Goal: Information Seeking & Learning: Learn about a topic

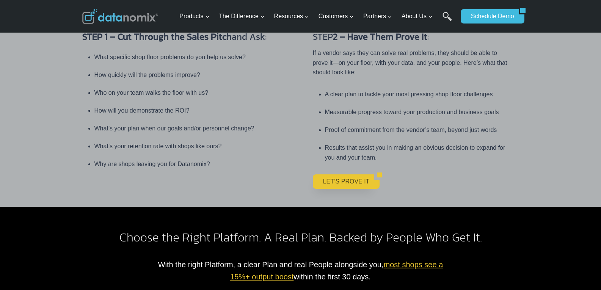
click at [338, 174] on link "LET’S PROVE IT" at bounding box center [344, 181] width 62 height 14
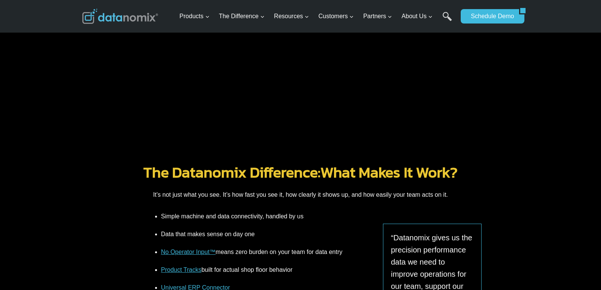
scroll to position [859, 0]
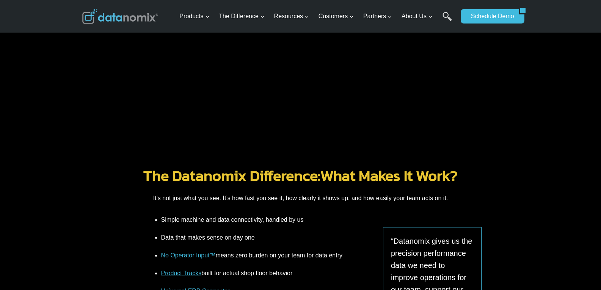
click at [244, 182] on link "The Datanomix Difference:" at bounding box center [231, 175] width 177 height 23
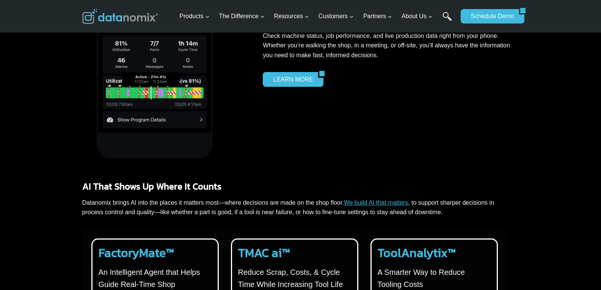
scroll to position [1415, 0]
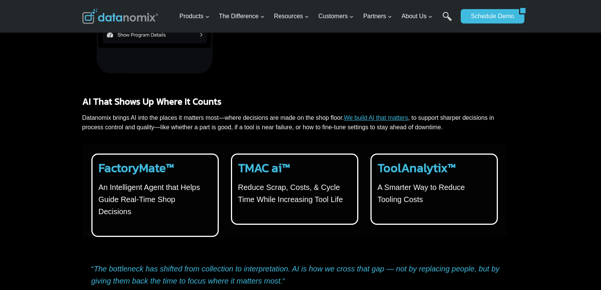
click at [253, 164] on strong "TMAC ai™" at bounding box center [264, 168] width 52 height 18
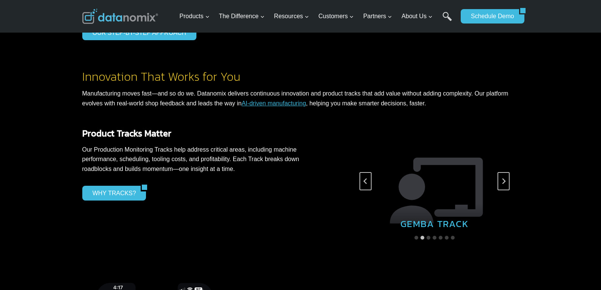
scroll to position [960, 0]
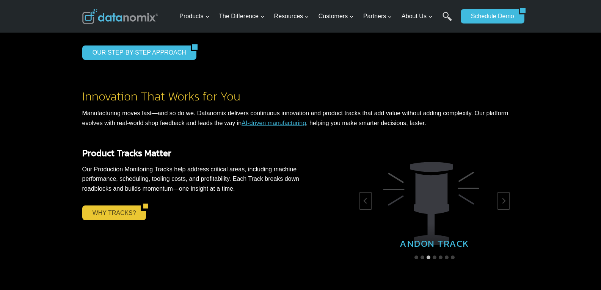
click at [93, 212] on link "WHY TRACKS?" at bounding box center [111, 212] width 59 height 14
